Goal: Information Seeking & Learning: Learn about a topic

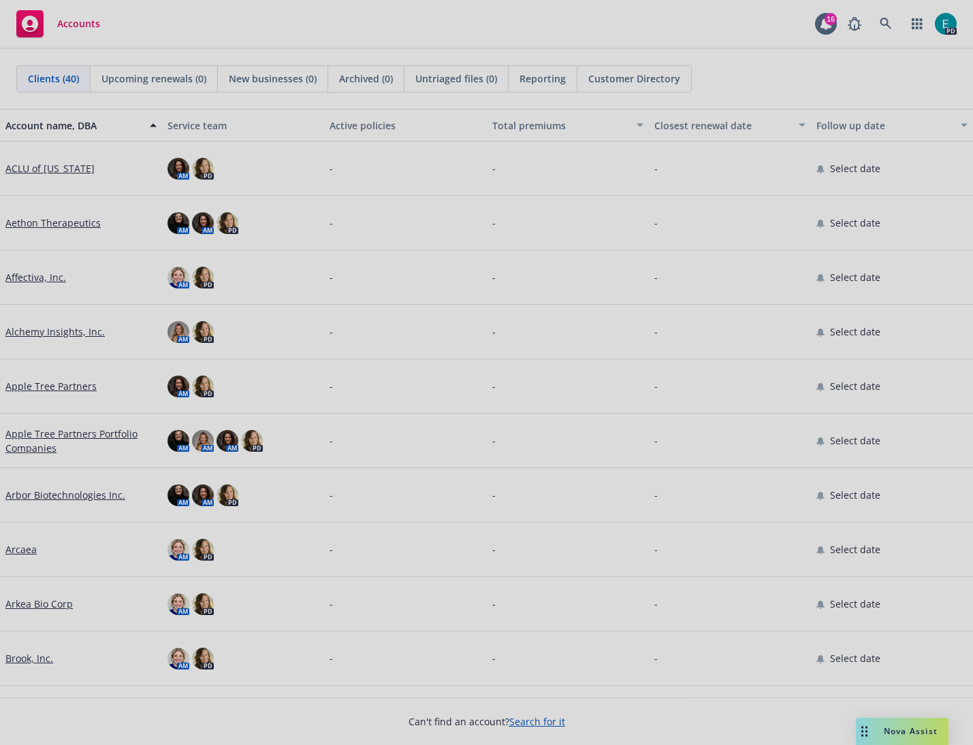
click at [42, 498] on div at bounding box center [486, 372] width 973 height 745
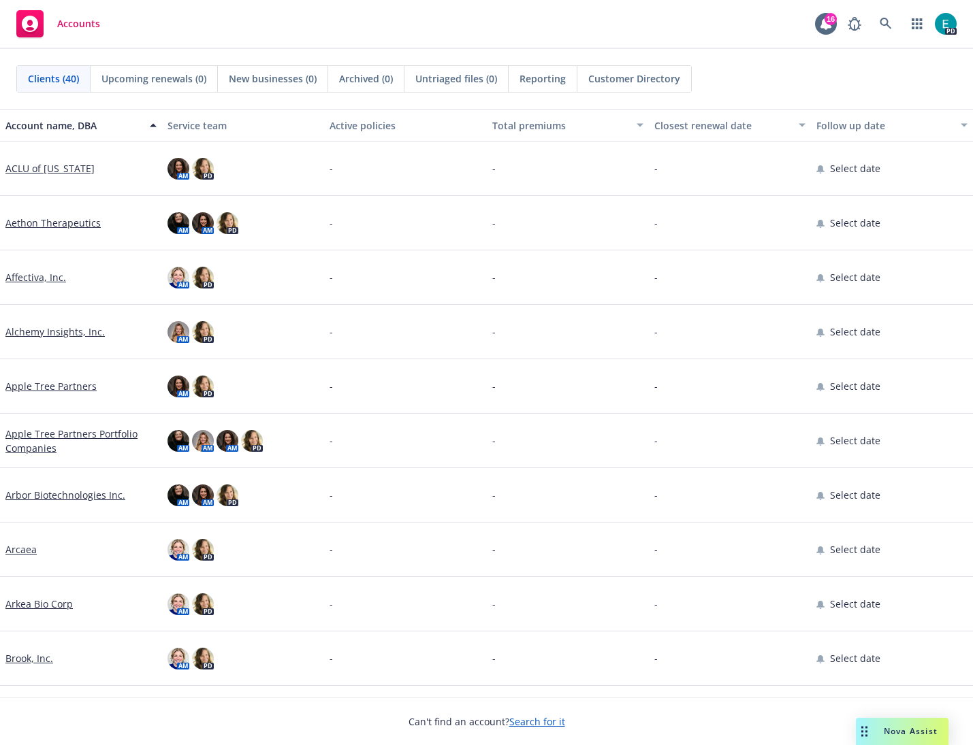
click at [73, 498] on link "Arbor Biotechnologies Inc." at bounding box center [65, 495] width 120 height 14
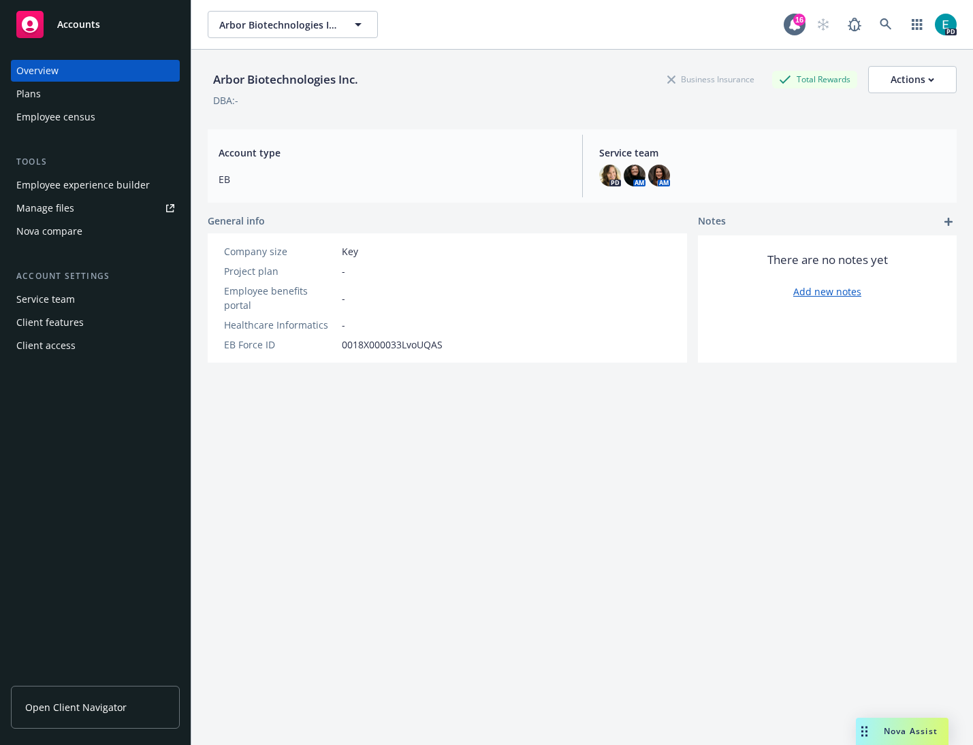
click at [123, 714] on span "Open Client Navigator" at bounding box center [75, 707] width 101 height 14
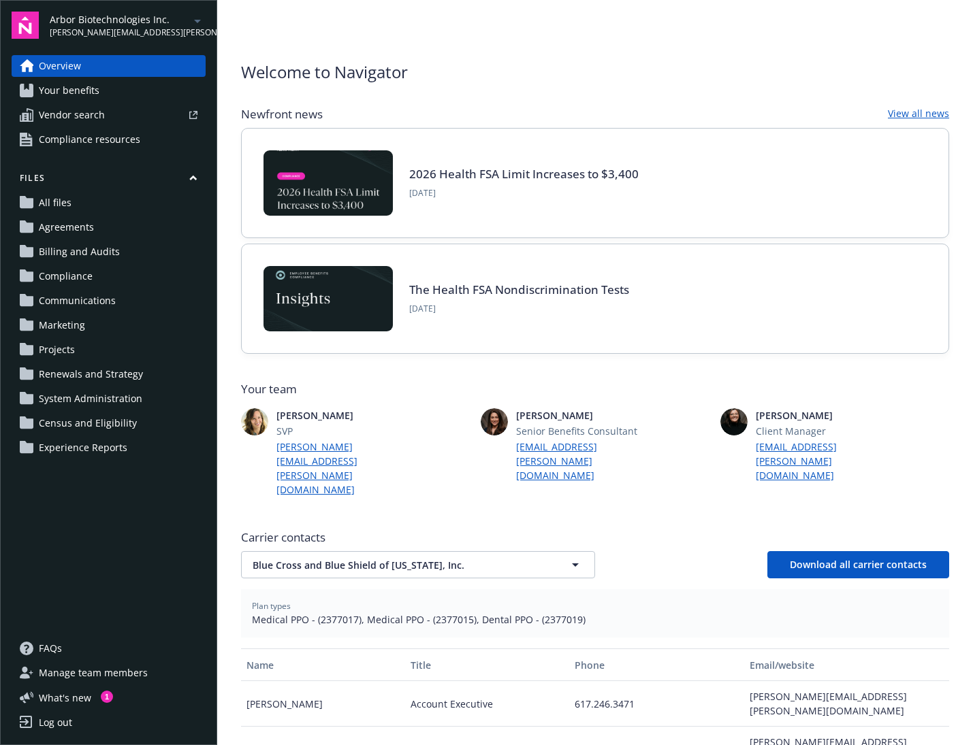
click at [82, 88] on span "Your benefits" at bounding box center [69, 91] width 61 height 22
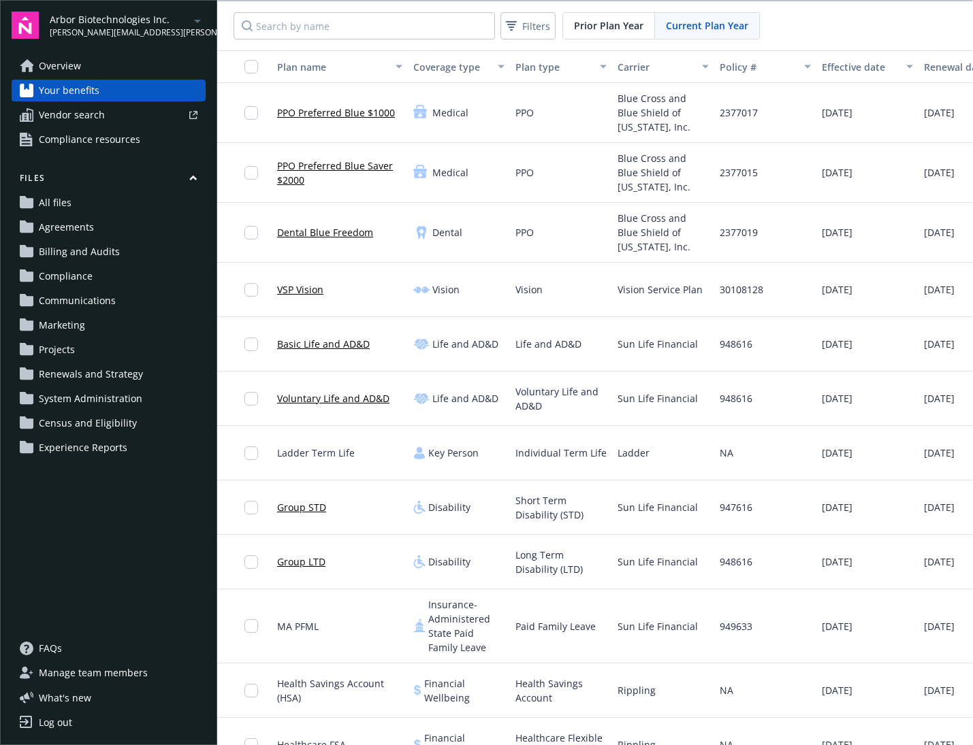
click at [330, 238] on link "Dental Blue Freedom" at bounding box center [325, 232] width 96 height 14
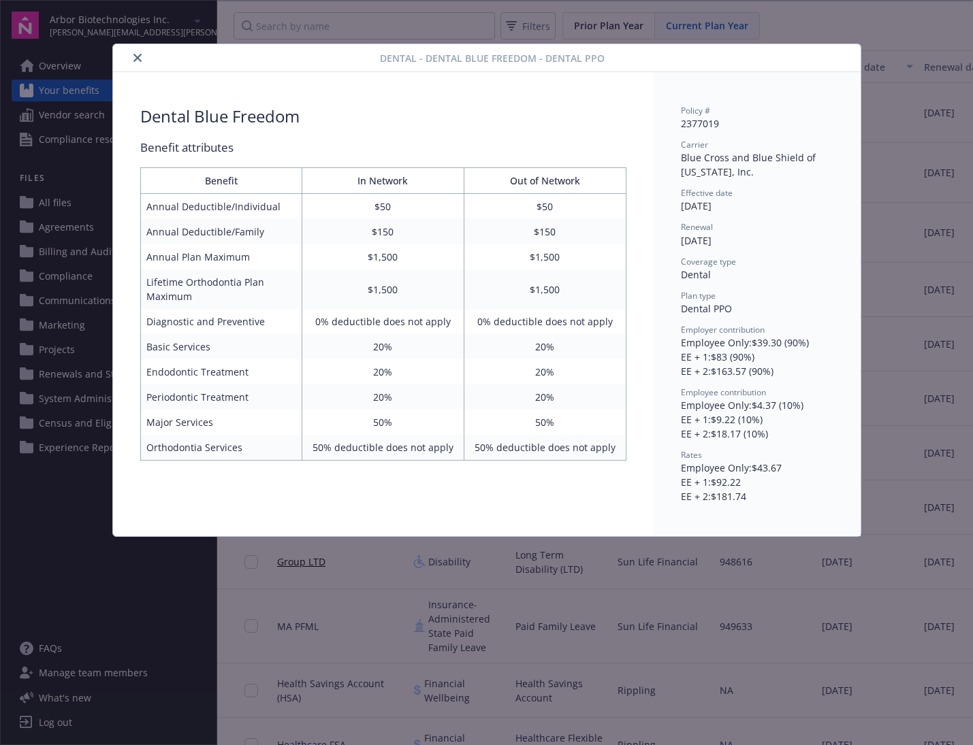
click at [616, 581] on div "Dental - Dental Blue Freedom - Dental PPO Dental Blue Freedom Benefit attribute…" at bounding box center [486, 372] width 973 height 745
